Goal: Book appointment/travel/reservation

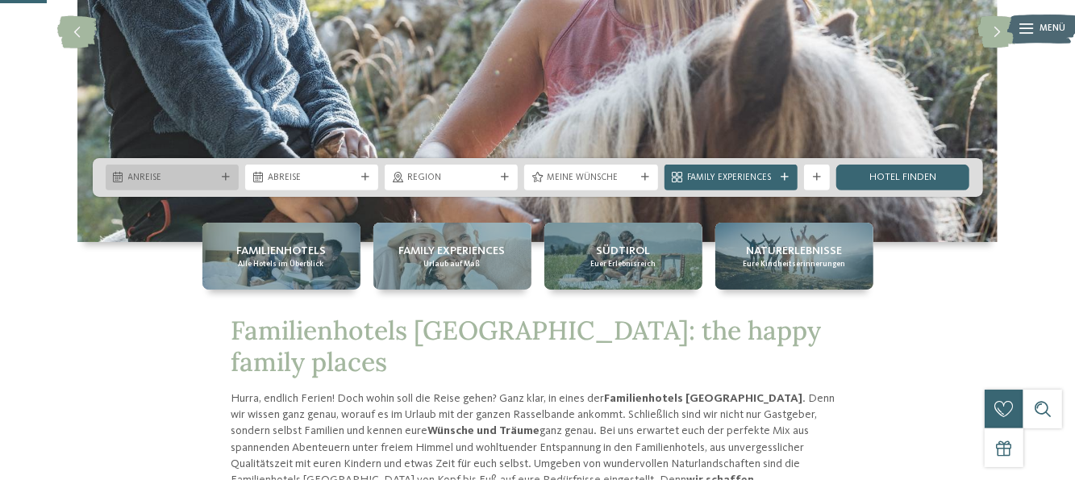
click at [222, 178] on icon at bounding box center [226, 177] width 8 height 8
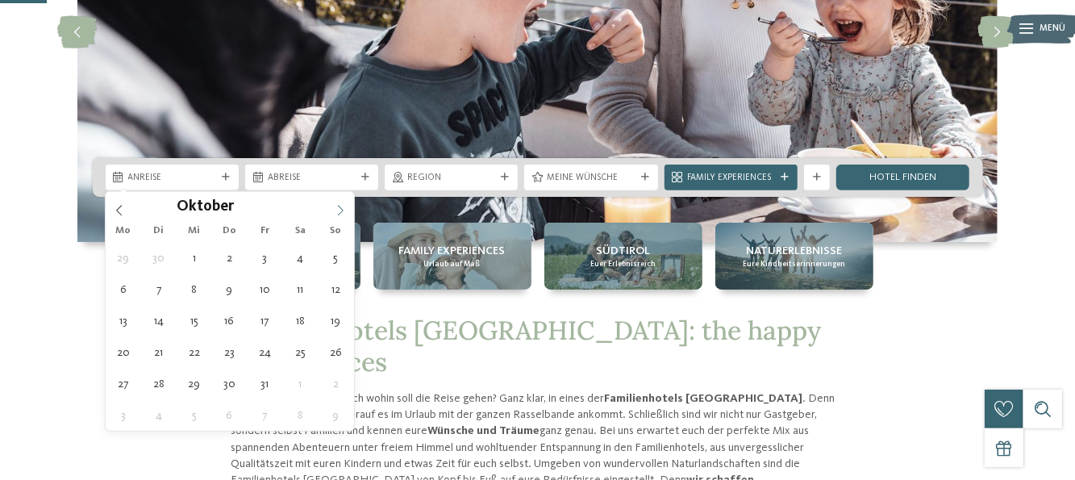
click at [341, 211] on icon at bounding box center [340, 210] width 11 height 11
type div "[DATE]"
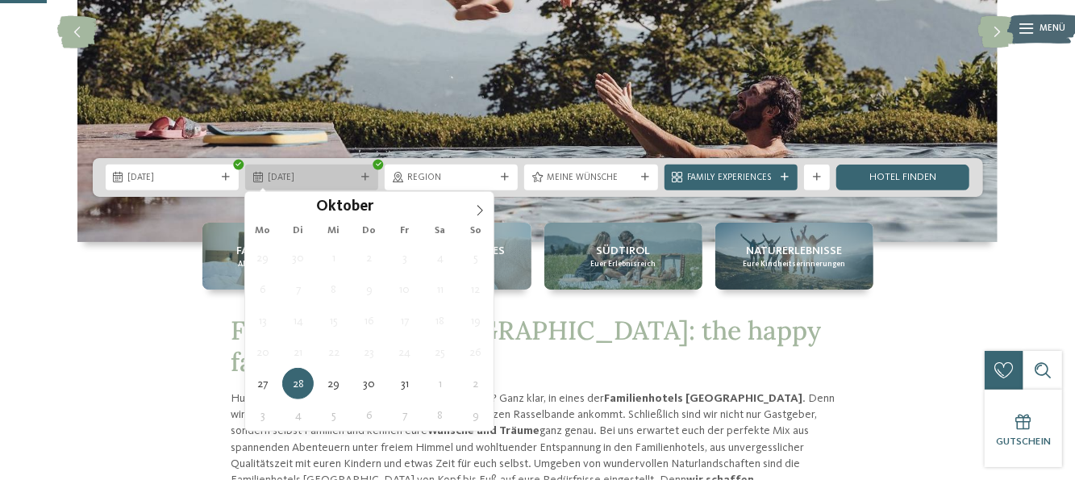
click at [314, 170] on div "28.10.2025" at bounding box center [312, 177] width 94 height 14
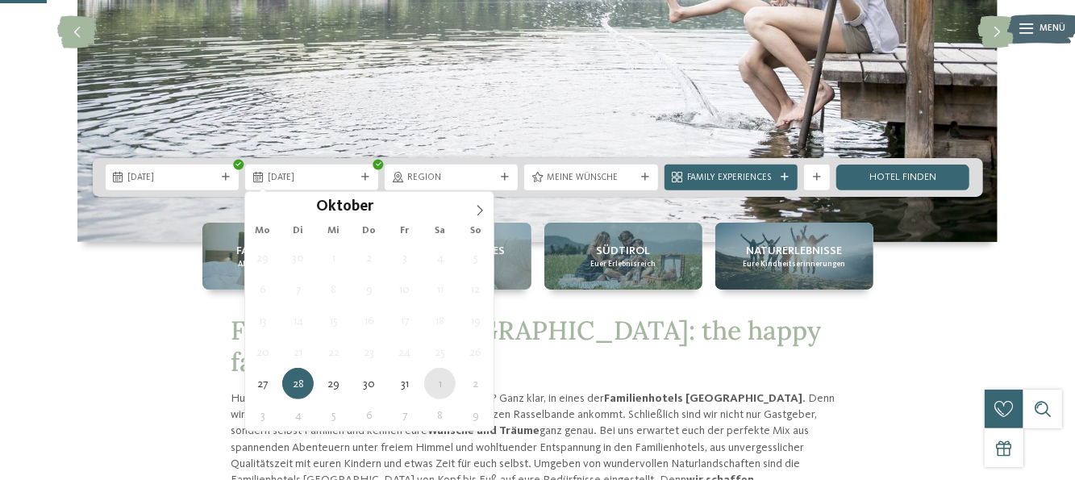
type div "[DATE]"
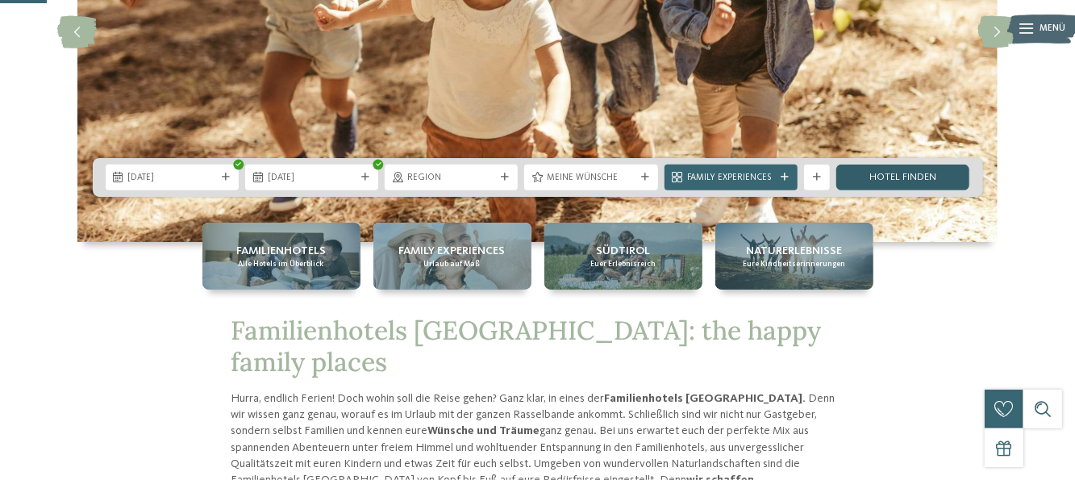
click at [913, 172] on link "Hotel finden" at bounding box center [902, 178] width 133 height 26
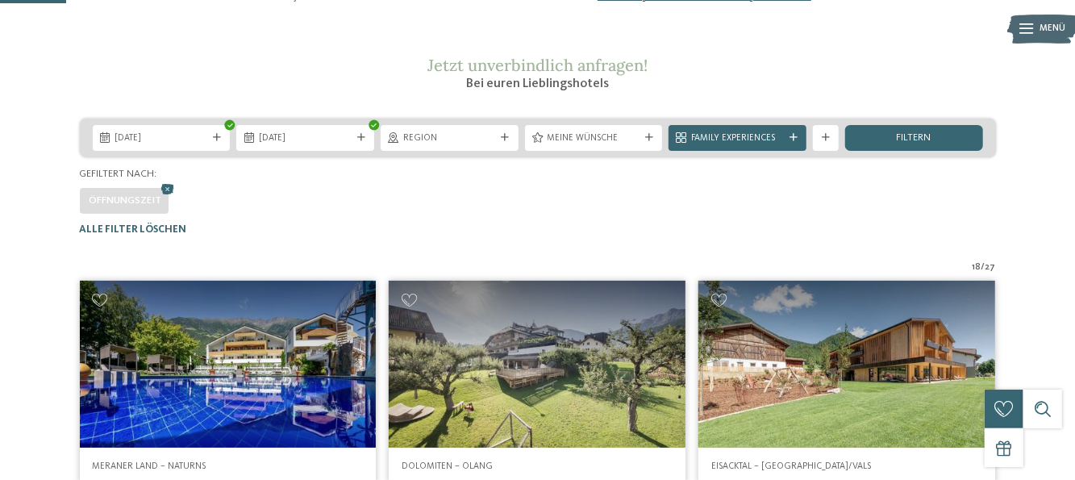
scroll to position [156, 0]
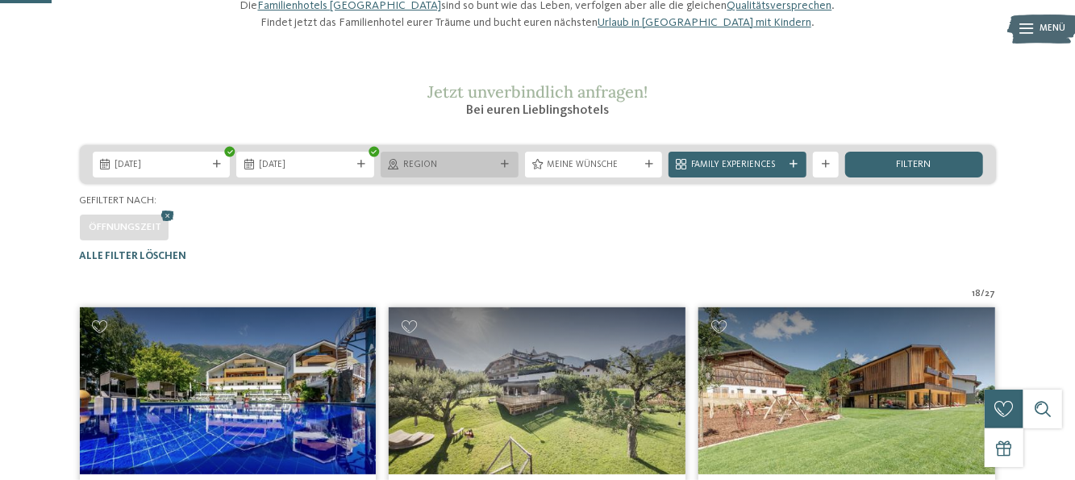
click at [499, 169] on div at bounding box center [505, 164] width 13 height 8
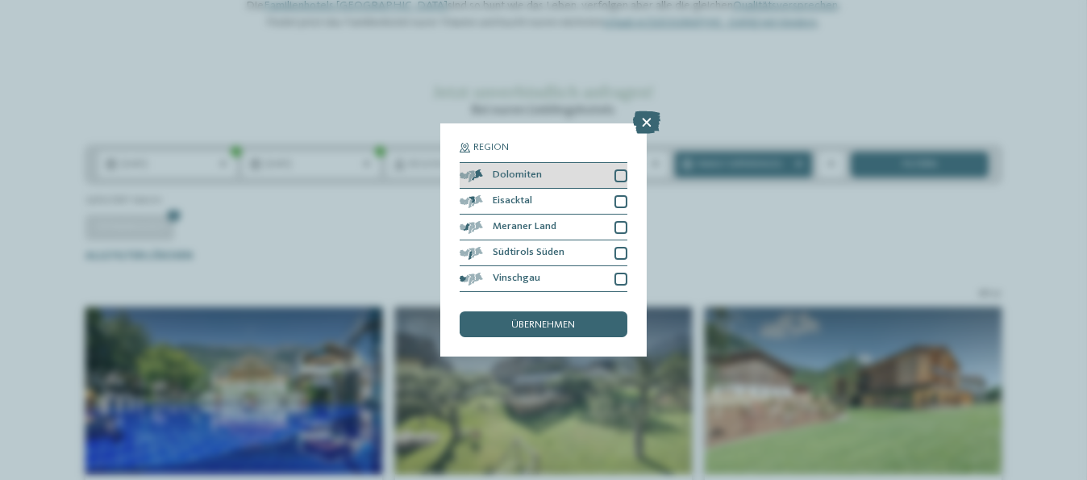
click at [622, 182] on div "Dolomiten" at bounding box center [544, 176] width 168 height 26
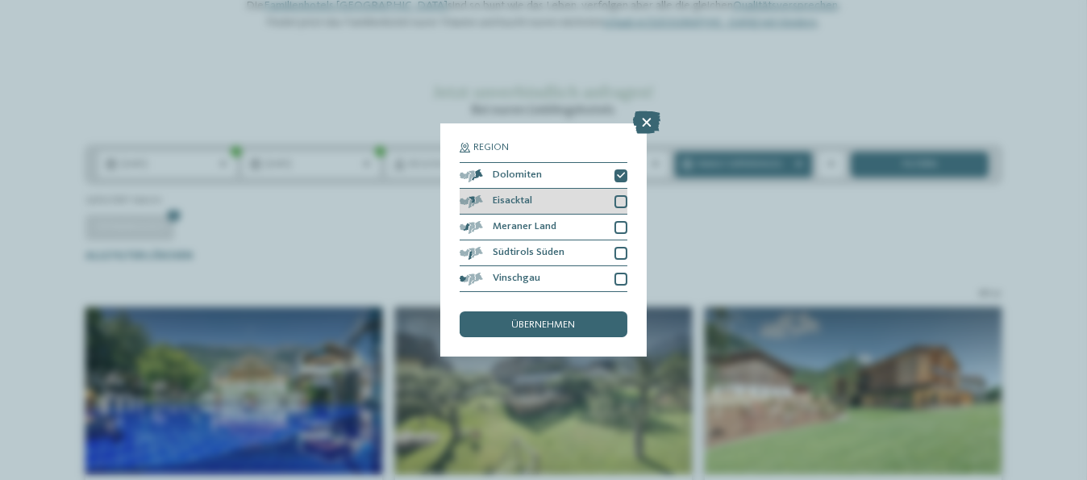
click at [622, 203] on div at bounding box center [621, 201] width 13 height 13
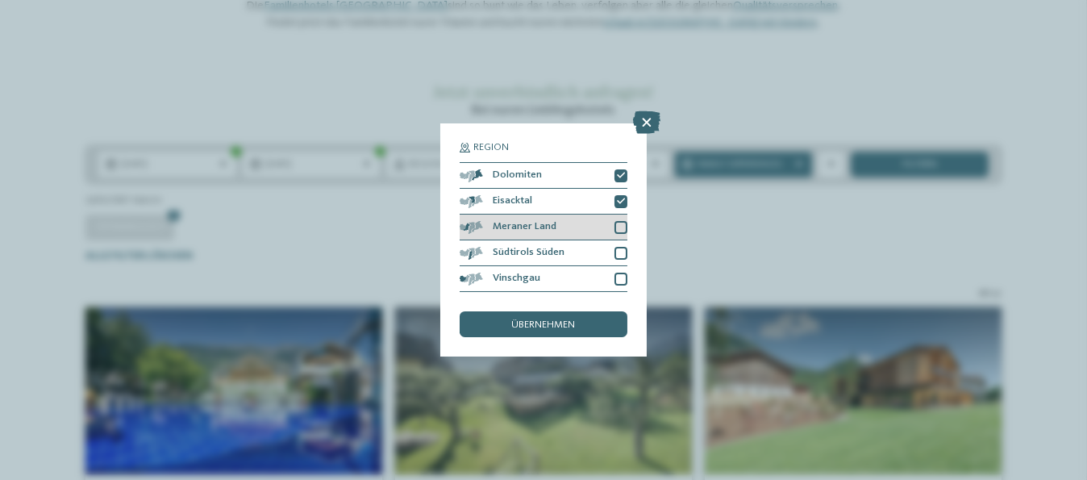
click at [624, 228] on div at bounding box center [621, 227] width 13 height 13
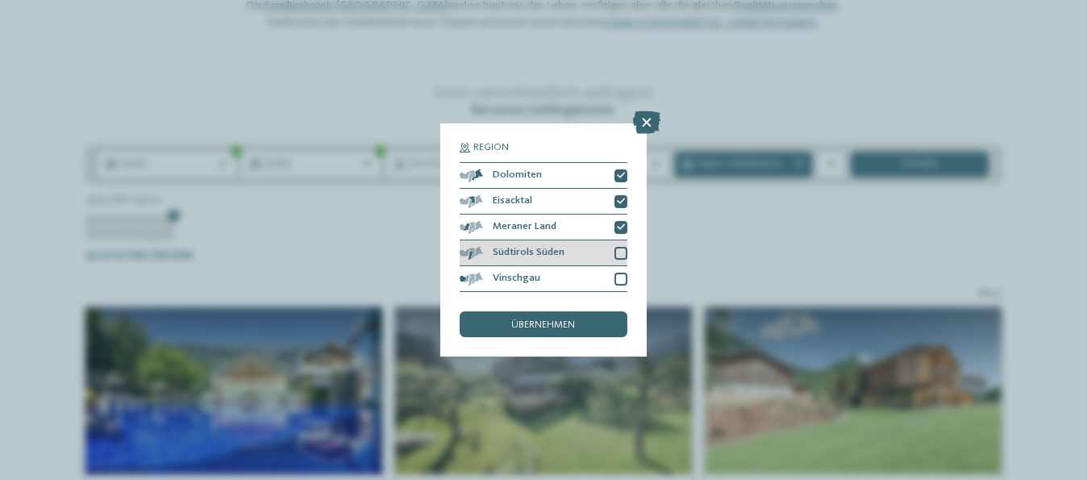
drag, startPoint x: 624, startPoint y: 250, endPoint x: 625, endPoint y: 263, distance: 12.9
click at [624, 253] on div at bounding box center [621, 253] width 13 height 13
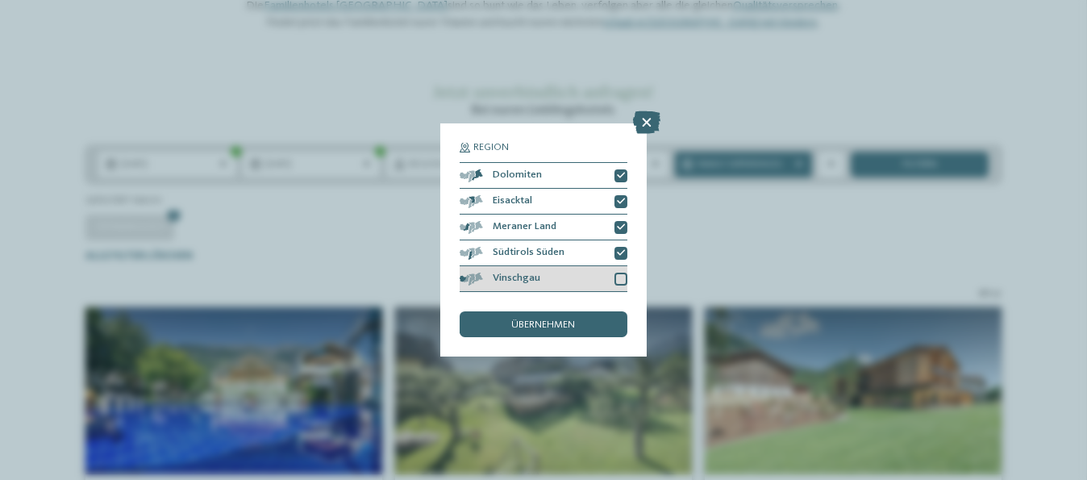
drag, startPoint x: 623, startPoint y: 273, endPoint x: 614, endPoint y: 290, distance: 19.5
click at [623, 274] on div at bounding box center [621, 279] width 13 height 13
click at [575, 327] on span "übernehmen" at bounding box center [544, 325] width 64 height 10
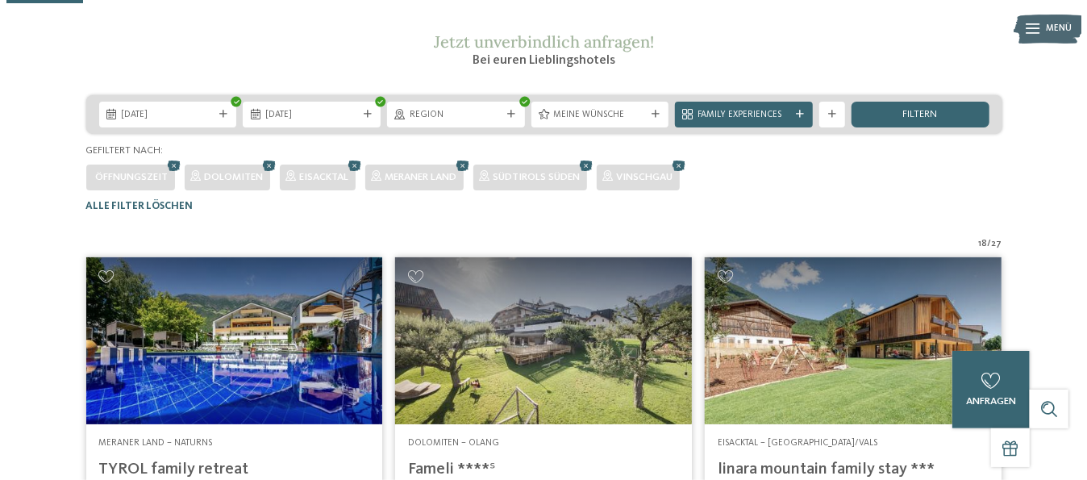
scroll to position [156, 0]
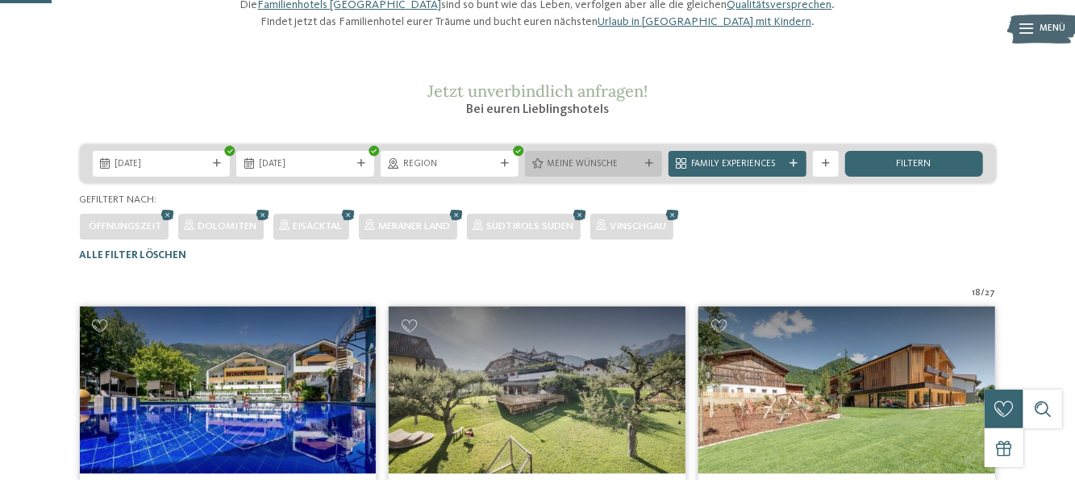
click at [645, 168] on icon at bounding box center [649, 164] width 8 height 8
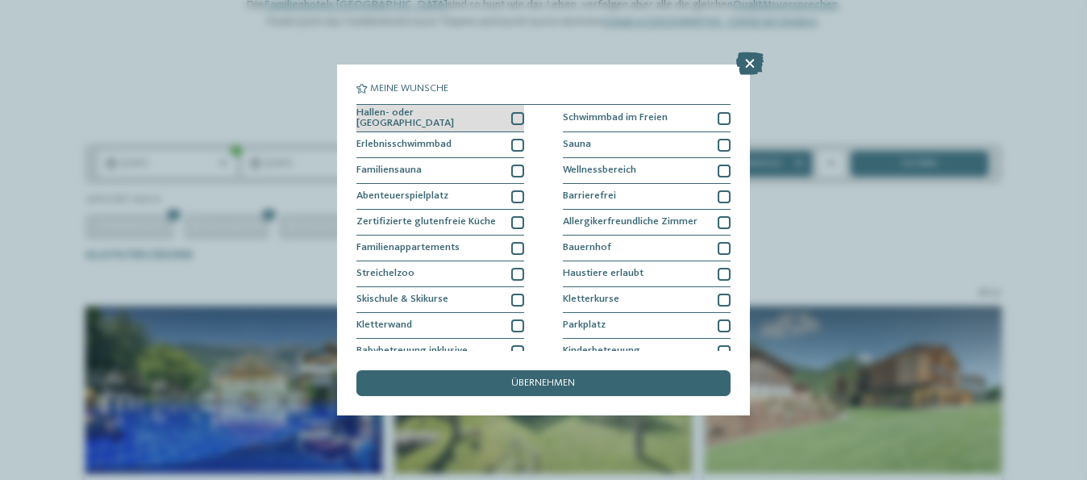
click at [511, 116] on div at bounding box center [517, 118] width 13 height 13
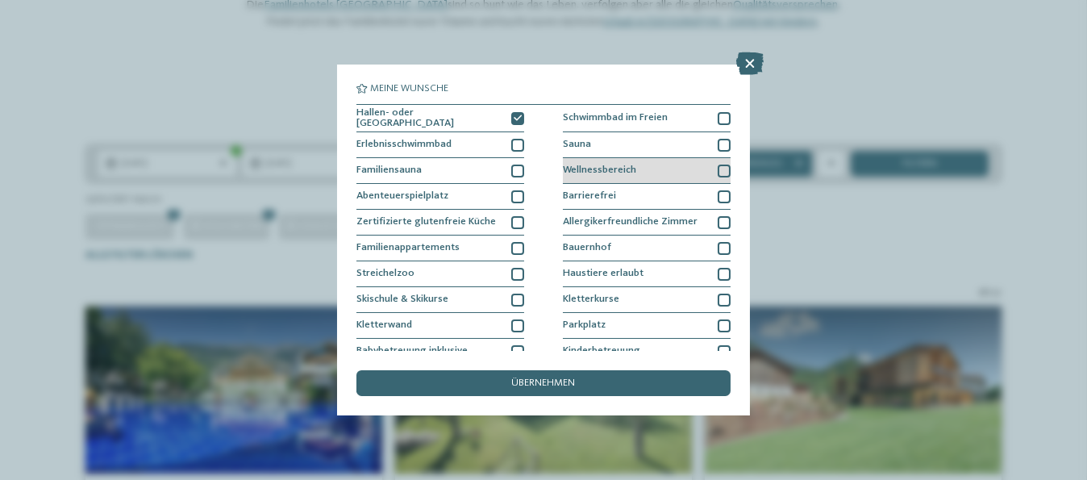
scroll to position [81, 0]
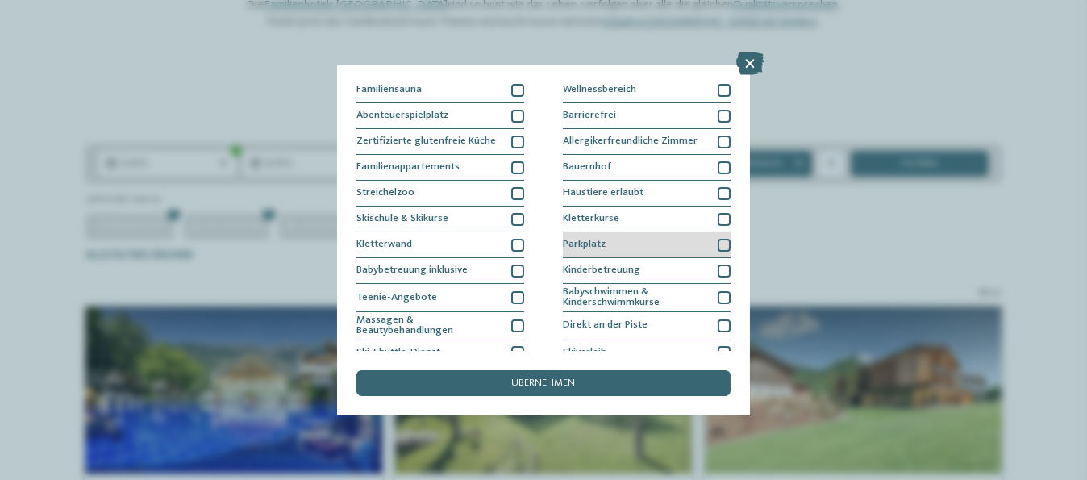
click at [718, 239] on div at bounding box center [724, 245] width 13 height 13
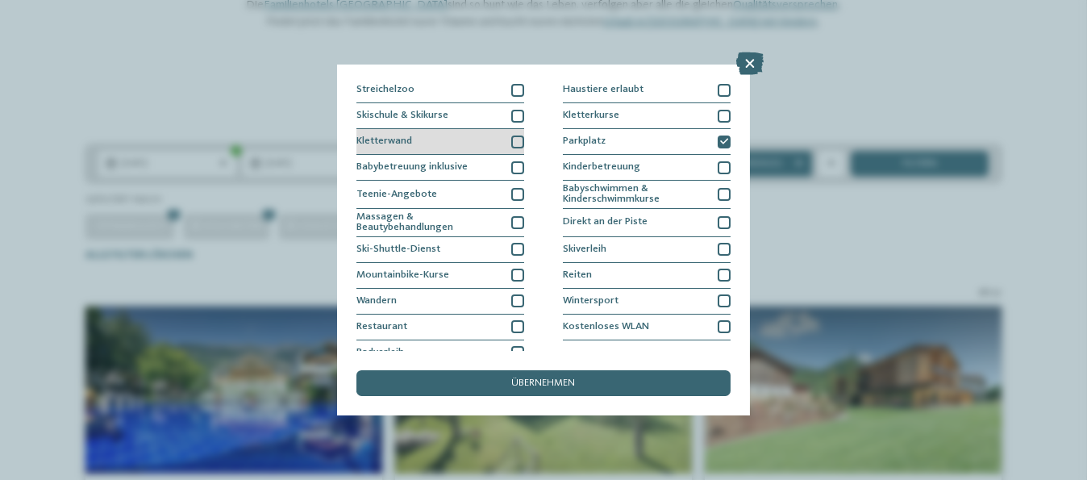
scroll to position [195, 0]
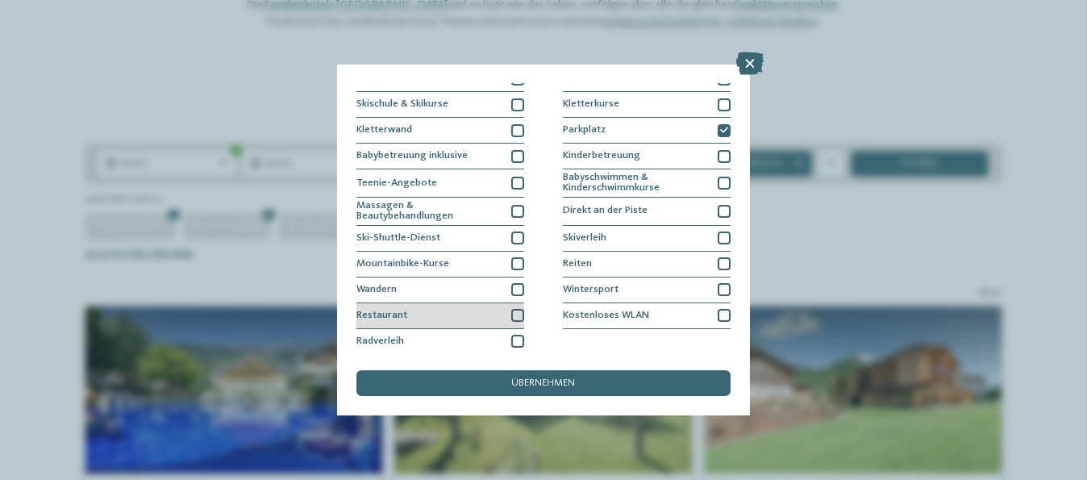
click at [515, 311] on div at bounding box center [517, 315] width 13 height 13
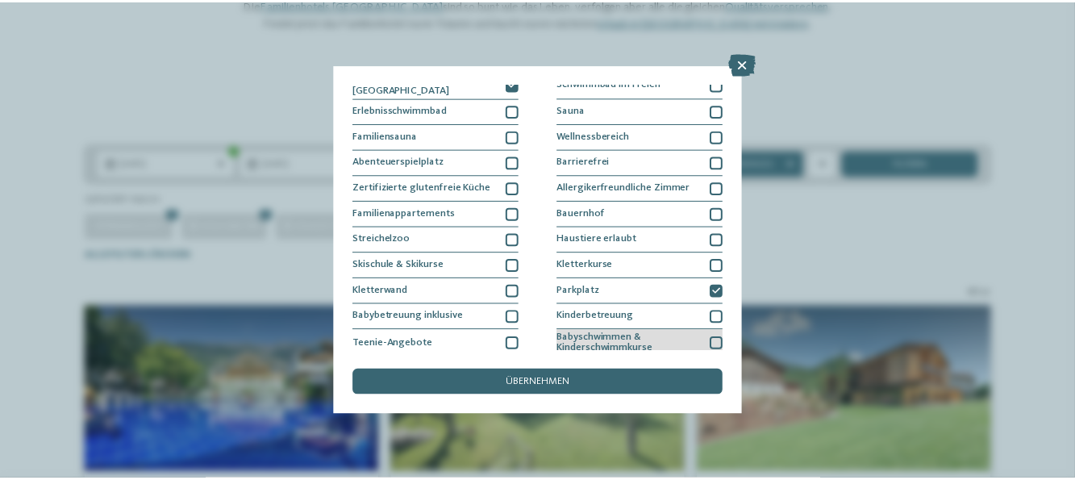
scroll to position [0, 0]
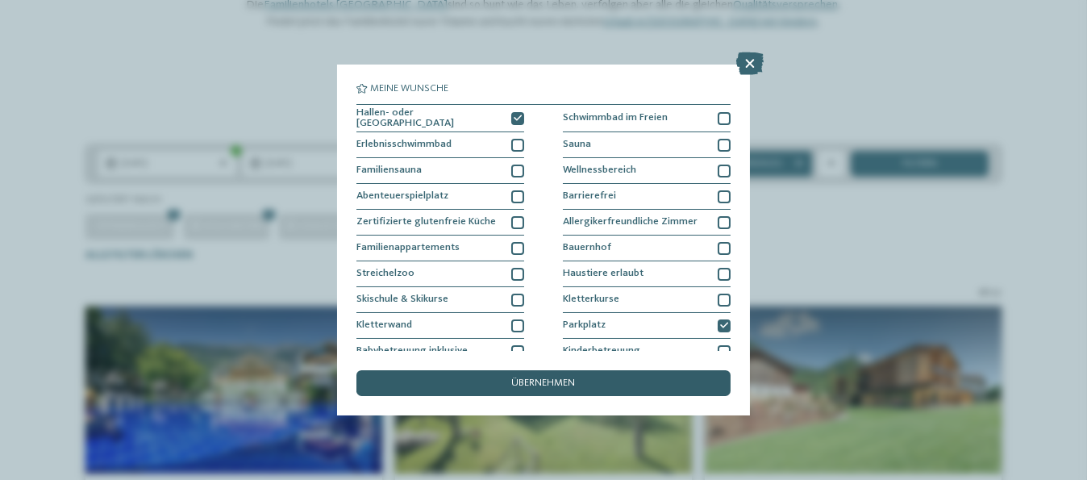
click at [530, 388] on span "übernehmen" at bounding box center [544, 383] width 64 height 10
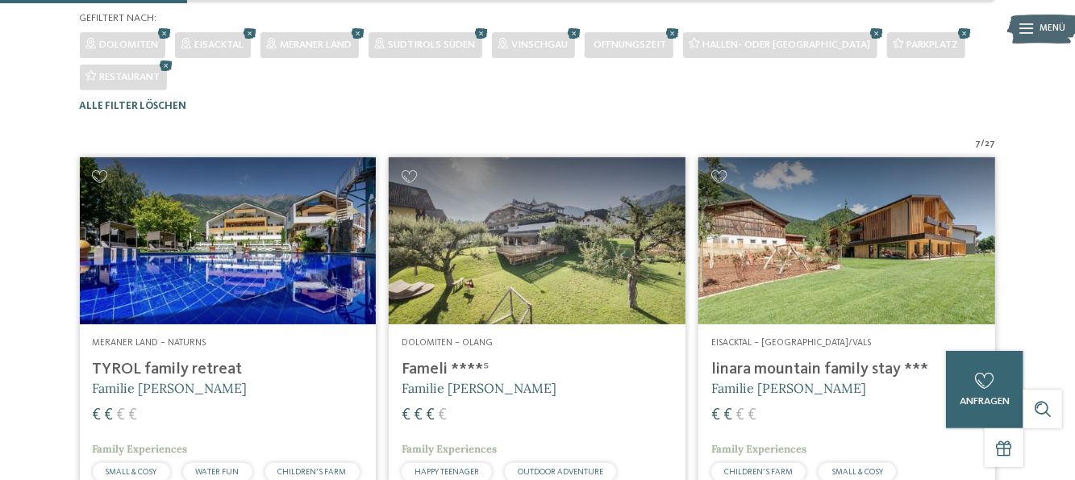
scroll to position [188, 0]
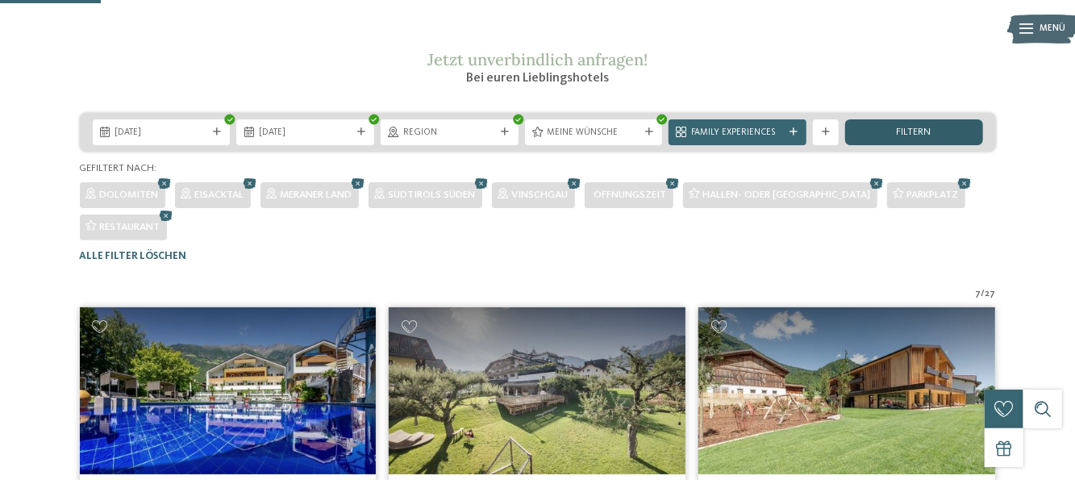
click at [899, 138] on span "filtern" at bounding box center [914, 132] width 35 height 10
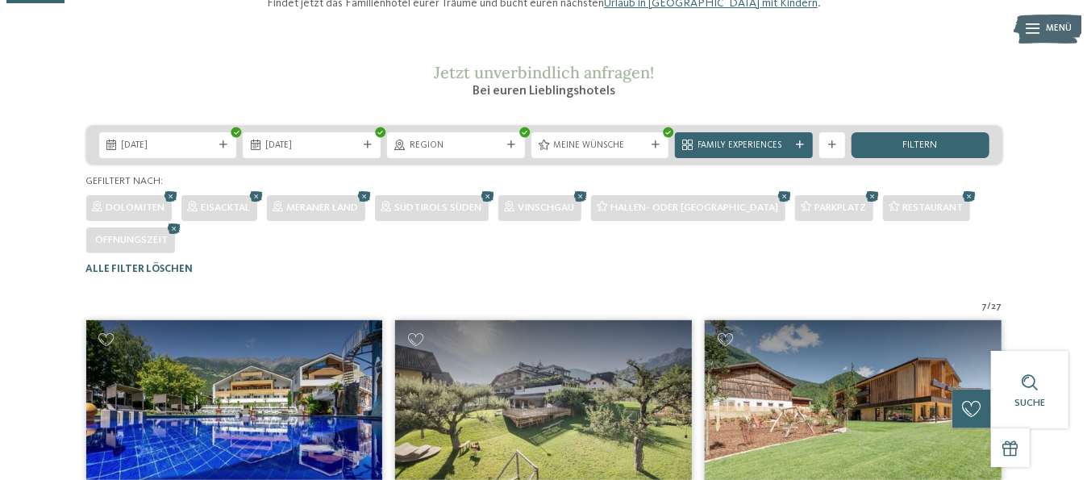
scroll to position [108, 0]
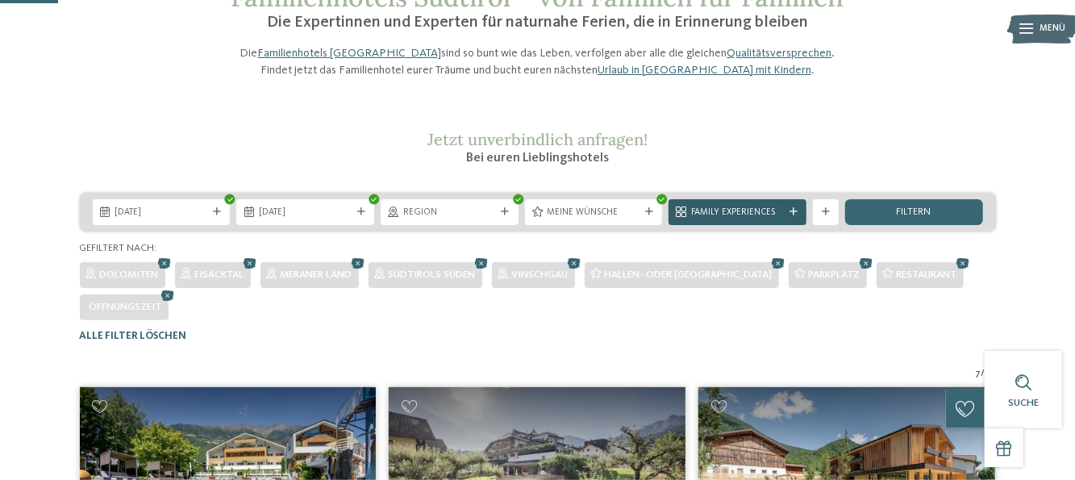
click at [774, 219] on div "Family Experiences" at bounding box center [737, 212] width 99 height 14
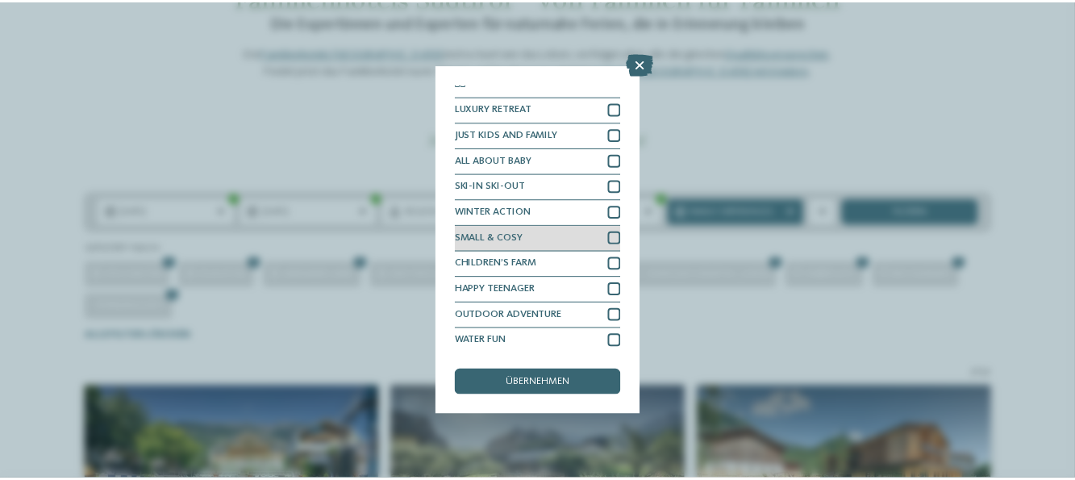
scroll to position [11, 0]
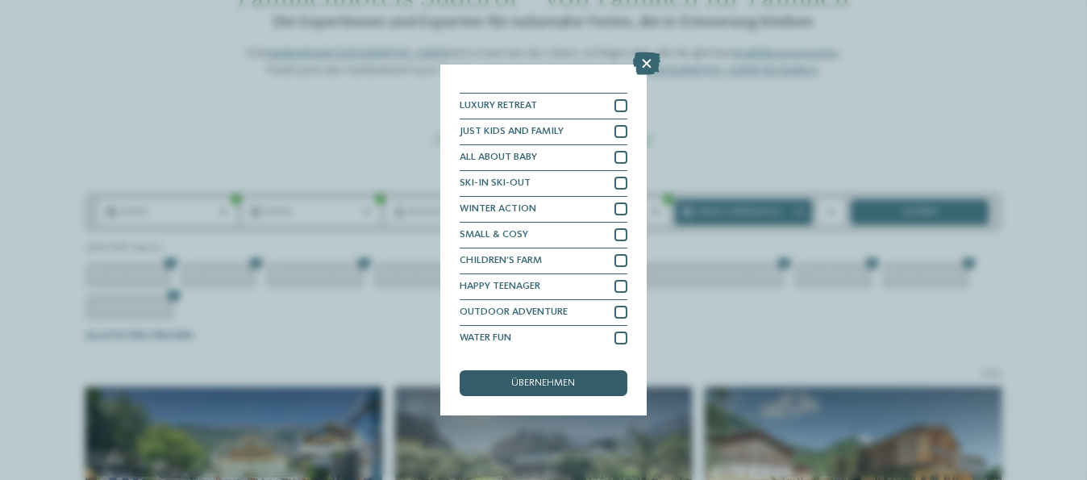
click at [516, 382] on span "übernehmen" at bounding box center [544, 383] width 64 height 10
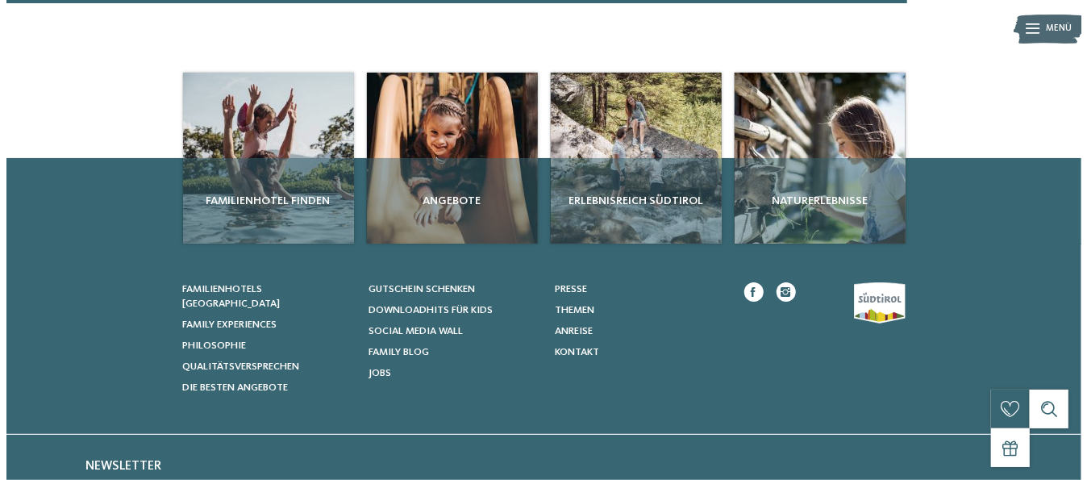
scroll to position [1802, 0]
